Goal: Information Seeking & Learning: Learn about a topic

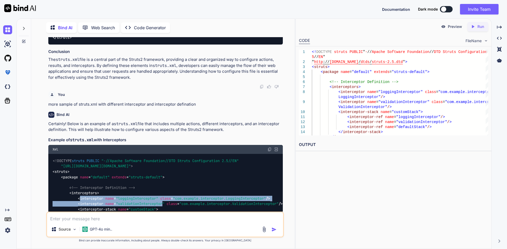
scroll to position [847, 0]
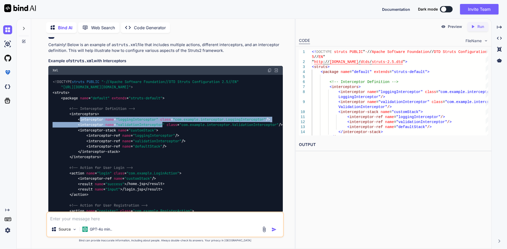
click at [113, 221] on textarea at bounding box center [165, 218] width 236 height 10
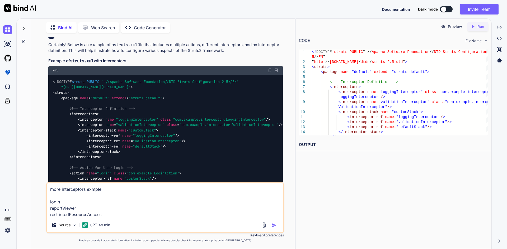
type textarea "more interceptors exmple login reportViewer restrictedResourceAccess"
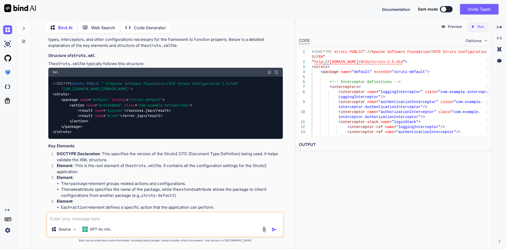
scroll to position [457, 0]
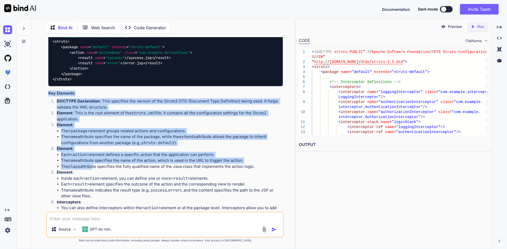
drag, startPoint x: 49, startPoint y: 95, endPoint x: 92, endPoint y: 167, distance: 83.3
click at [92, 167] on div "struts.xml is a crucial configuration file in the Struts2 framework that define…" at bounding box center [165, 182] width 234 height 420
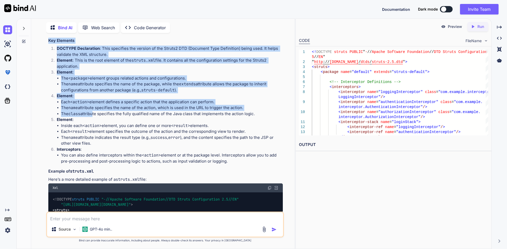
click at [229, 162] on li "You can also define interceptors within the <action> element or at the package …" at bounding box center [172, 159] width 222 height 12
copy div "Key Elements DOCTYPE Declaration : This specifies the version of the Struts2 DT…"
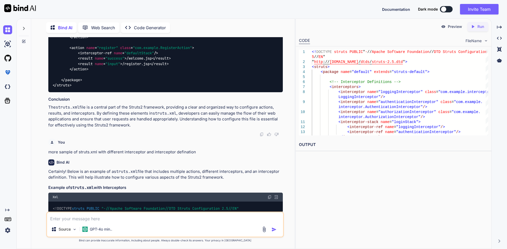
scroll to position [773, 0]
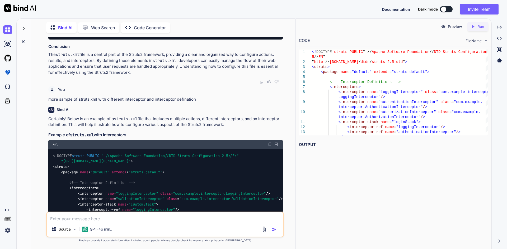
click at [260, 82] on img at bounding box center [261, 82] width 4 height 4
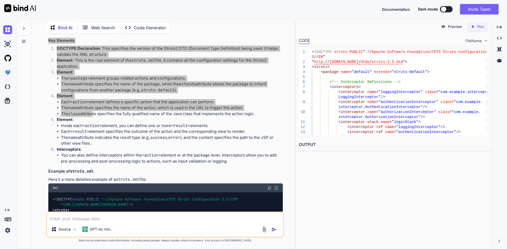
scroll to position [483, 0]
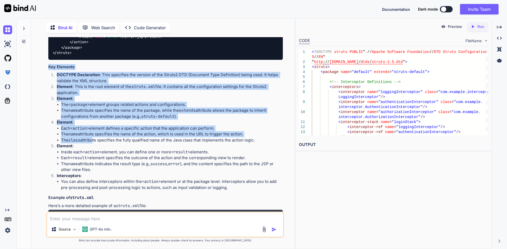
copy div "Key Elements DOCTYPE Declaration : This specifies the version of the Struts2 DT…"
